Goal: Check status: Check status

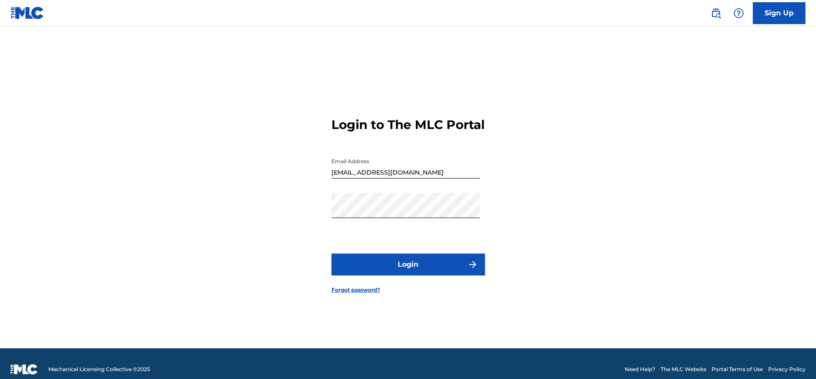
click at [386, 274] on button "Login" at bounding box center [408, 265] width 154 height 22
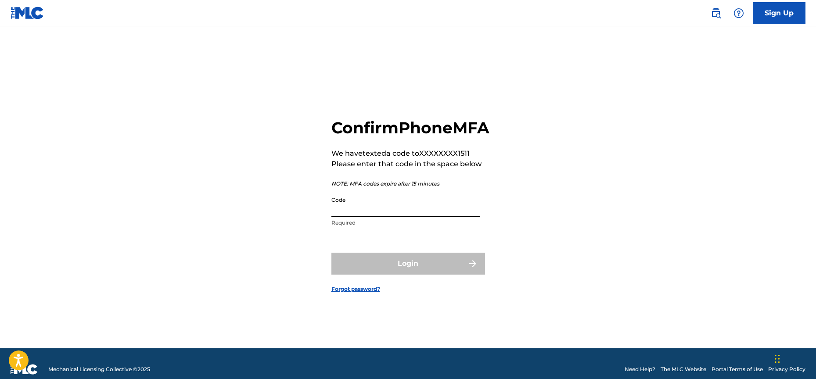
click at [421, 217] on input "Code" at bounding box center [405, 204] width 148 height 25
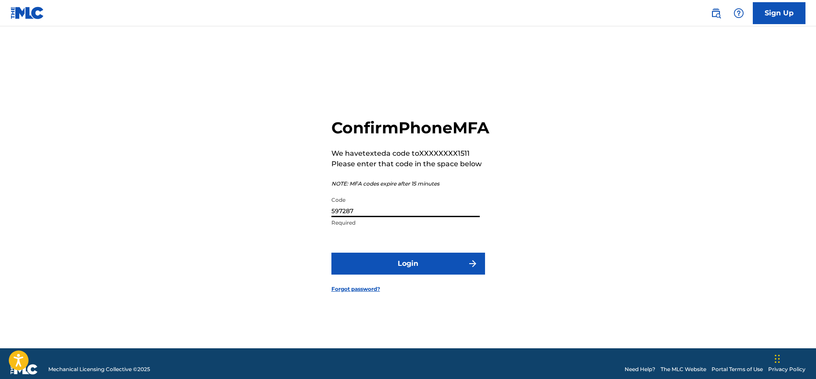
type input "597287"
click at [401, 270] on button "Login" at bounding box center [408, 264] width 154 height 22
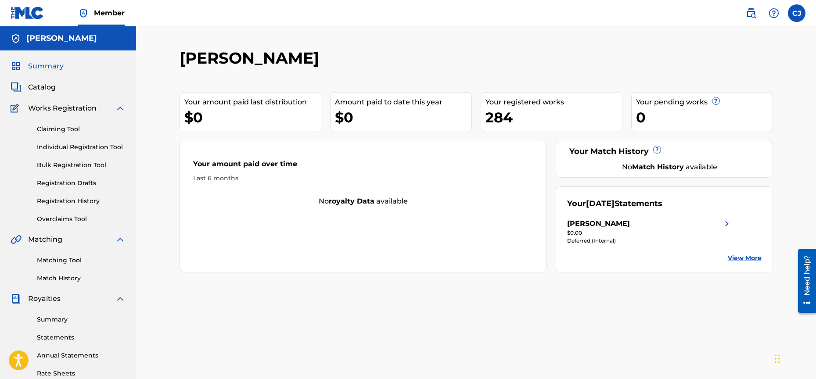
click at [57, 128] on link "Claiming Tool" at bounding box center [81, 129] width 89 height 9
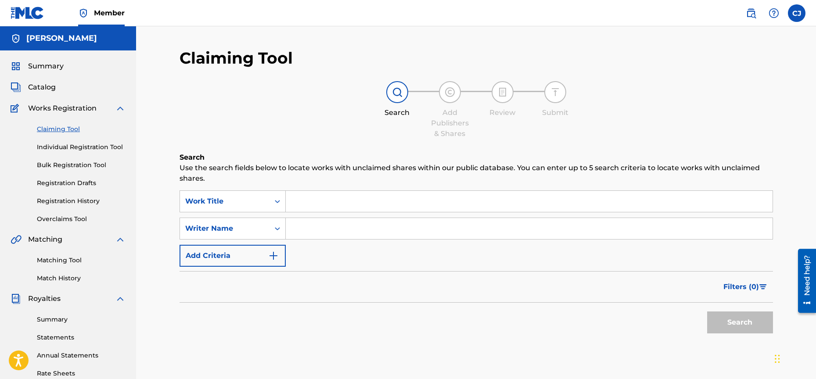
scroll to position [165, 0]
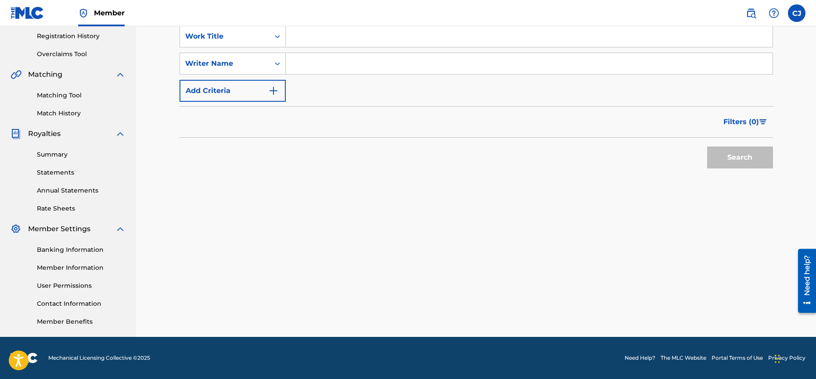
click at [61, 155] on link "Summary" at bounding box center [81, 154] width 89 height 9
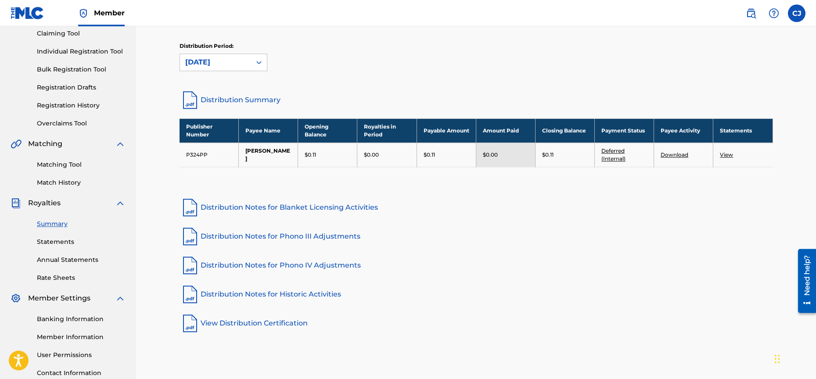
scroll to position [81, 0]
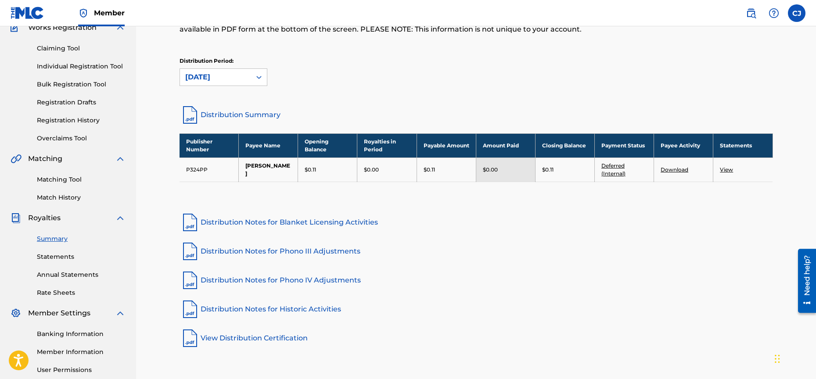
click at [615, 166] on link "Deferred (Internal)" at bounding box center [613, 169] width 24 height 14
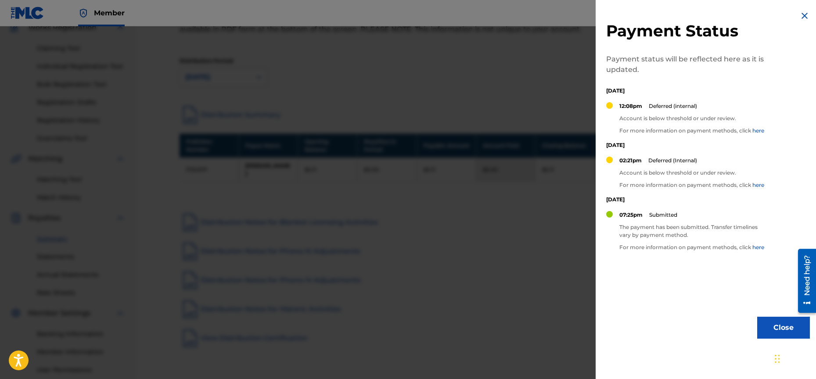
click at [799, 15] on img at bounding box center [804, 16] width 11 height 11
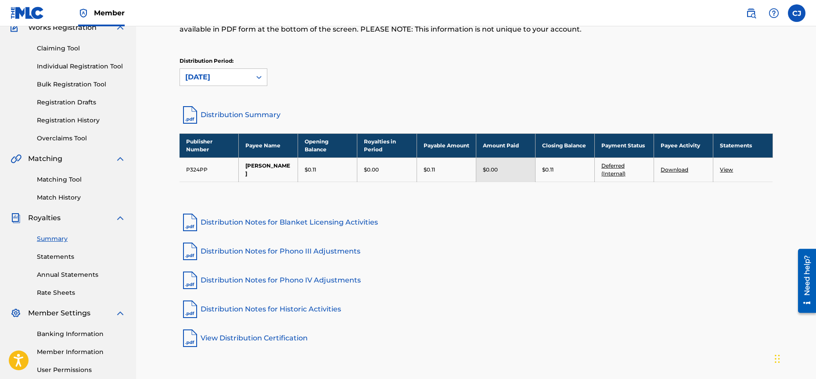
scroll to position [11, 0]
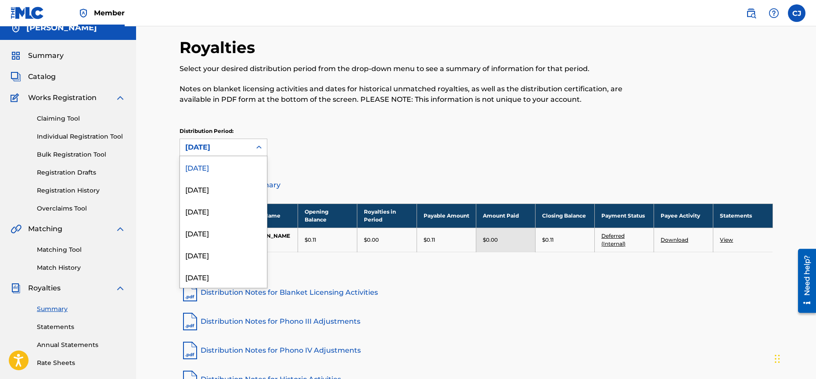
click at [260, 149] on icon at bounding box center [259, 147] width 9 height 9
click at [238, 189] on div "[DATE]" at bounding box center [223, 189] width 87 height 22
click at [255, 149] on icon at bounding box center [259, 147] width 9 height 9
click at [229, 215] on div "[DATE]" at bounding box center [223, 211] width 87 height 22
click at [259, 144] on icon at bounding box center [259, 147] width 9 height 9
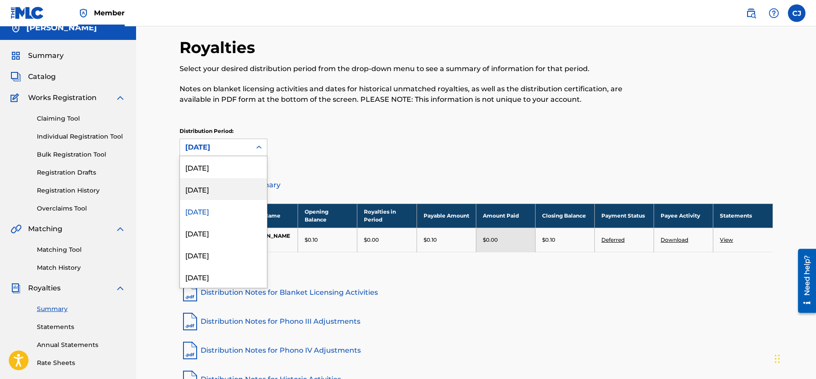
click at [387, 149] on div "Distribution Period: option [DATE], selected. [DATE], 2 of 53. 53 results avail…" at bounding box center [476, 141] width 593 height 29
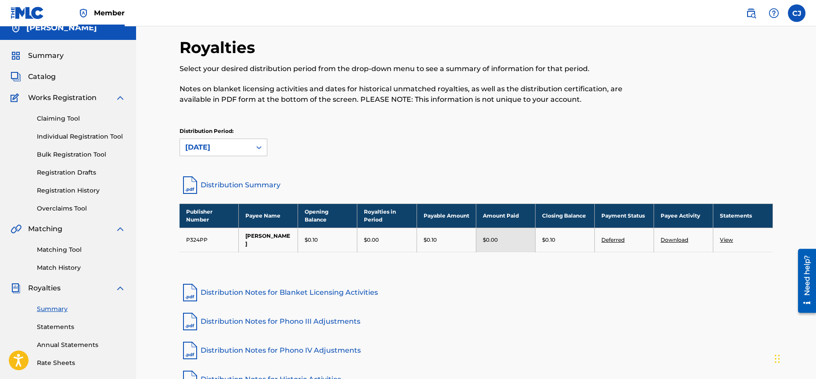
click at [731, 237] on link "View" at bounding box center [726, 240] width 13 height 7
